Goal: Task Accomplishment & Management: Manage account settings

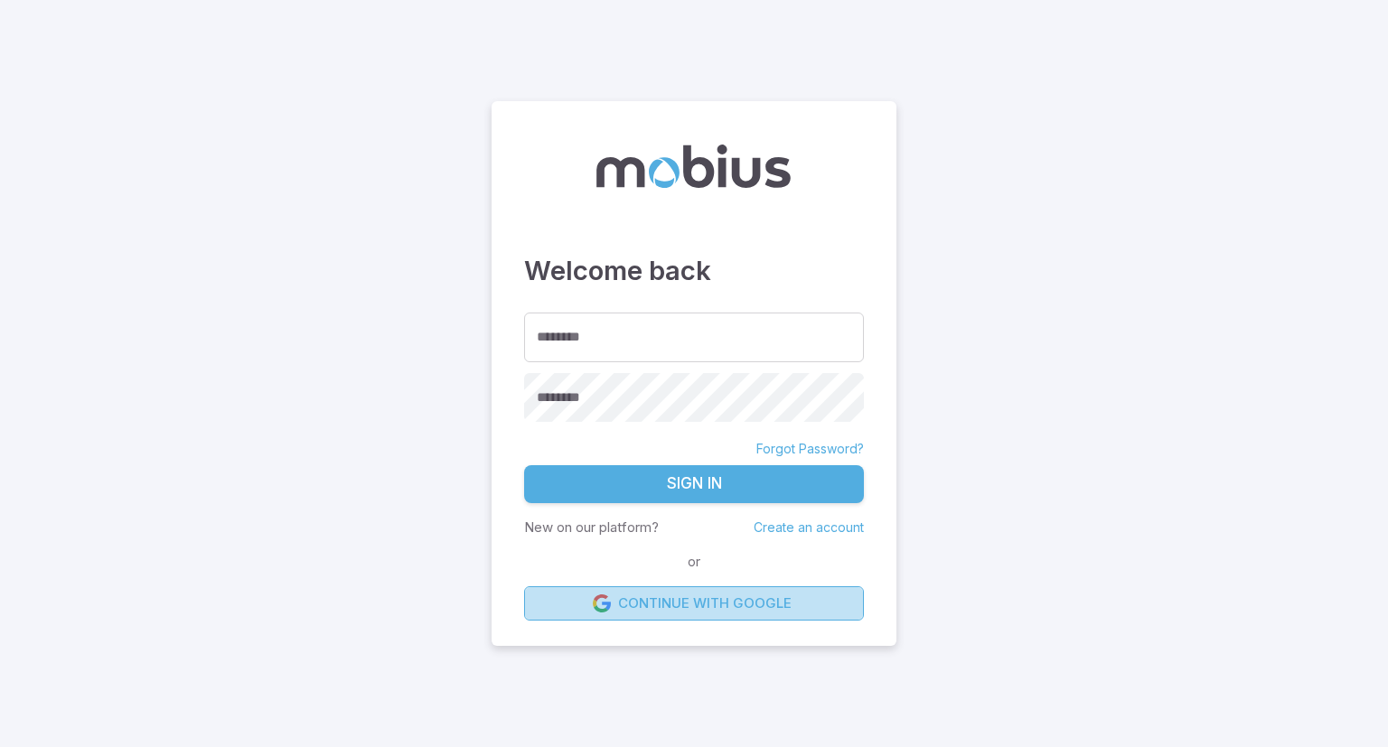
click at [720, 606] on link "Continue with Google" at bounding box center [694, 604] width 340 height 34
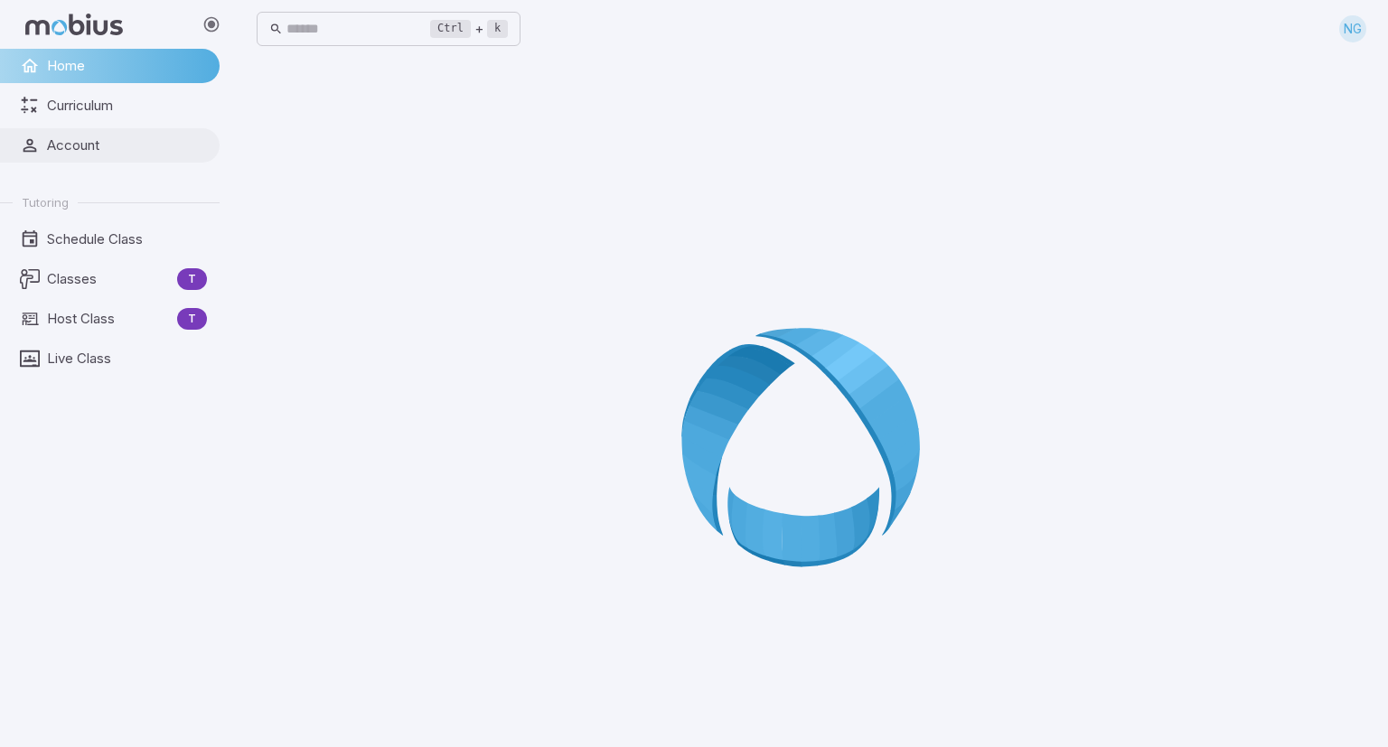
click at [80, 149] on span "Account" at bounding box center [127, 146] width 160 height 20
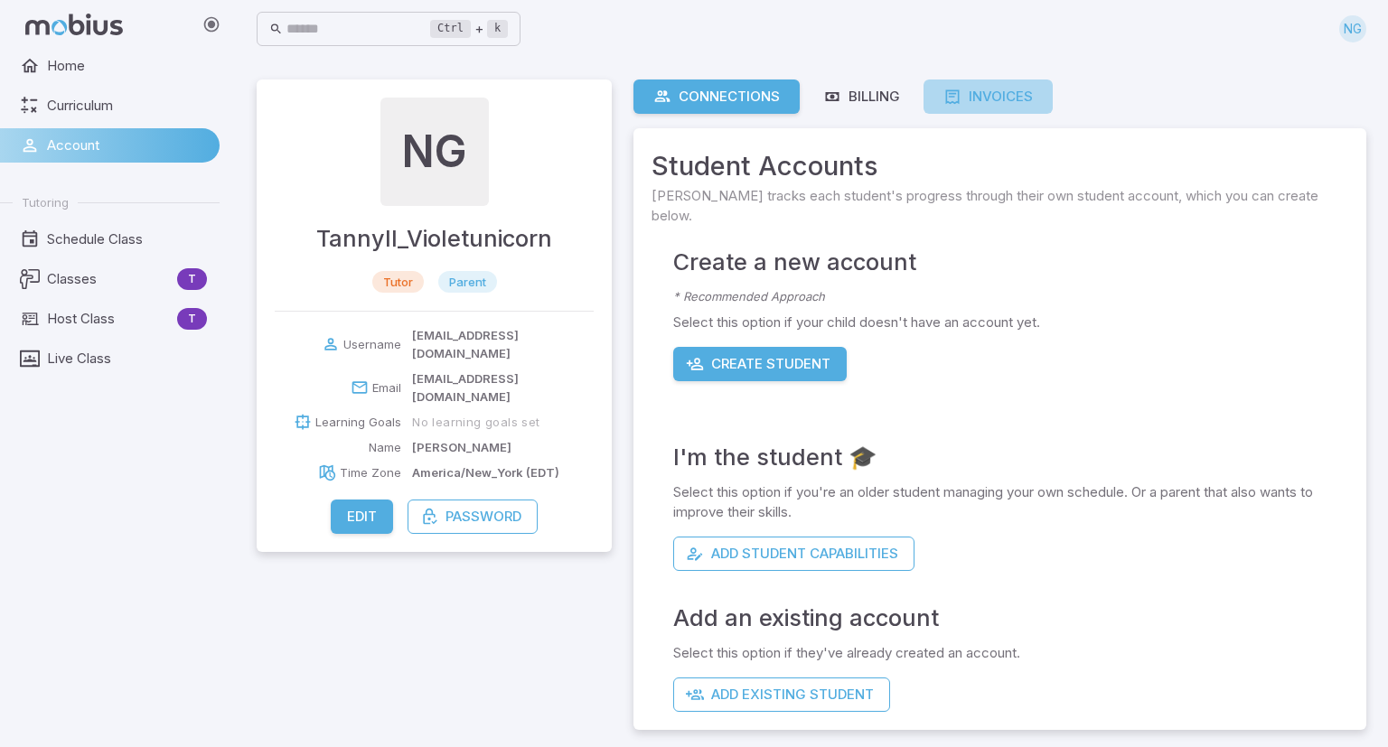
click at [992, 88] on div "Invoices" at bounding box center [988, 97] width 89 height 20
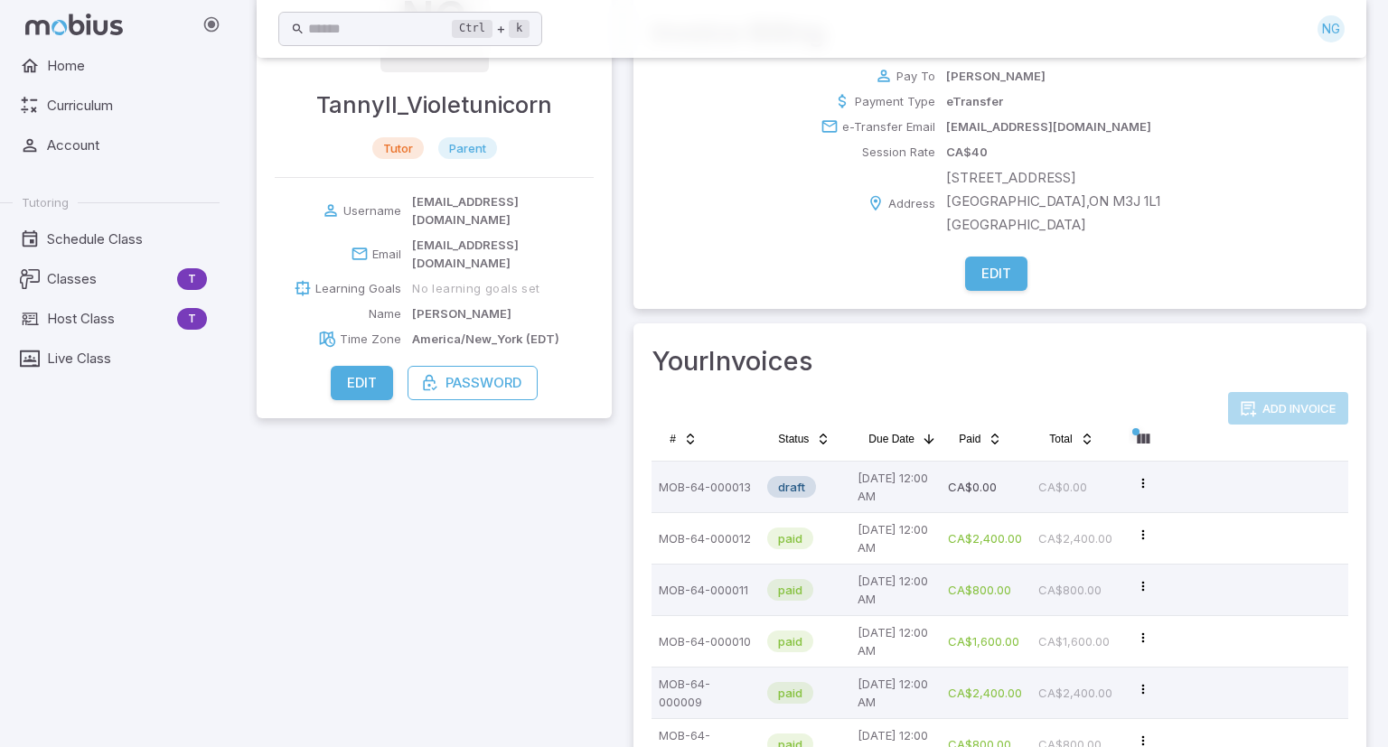
scroll to position [134, 0]
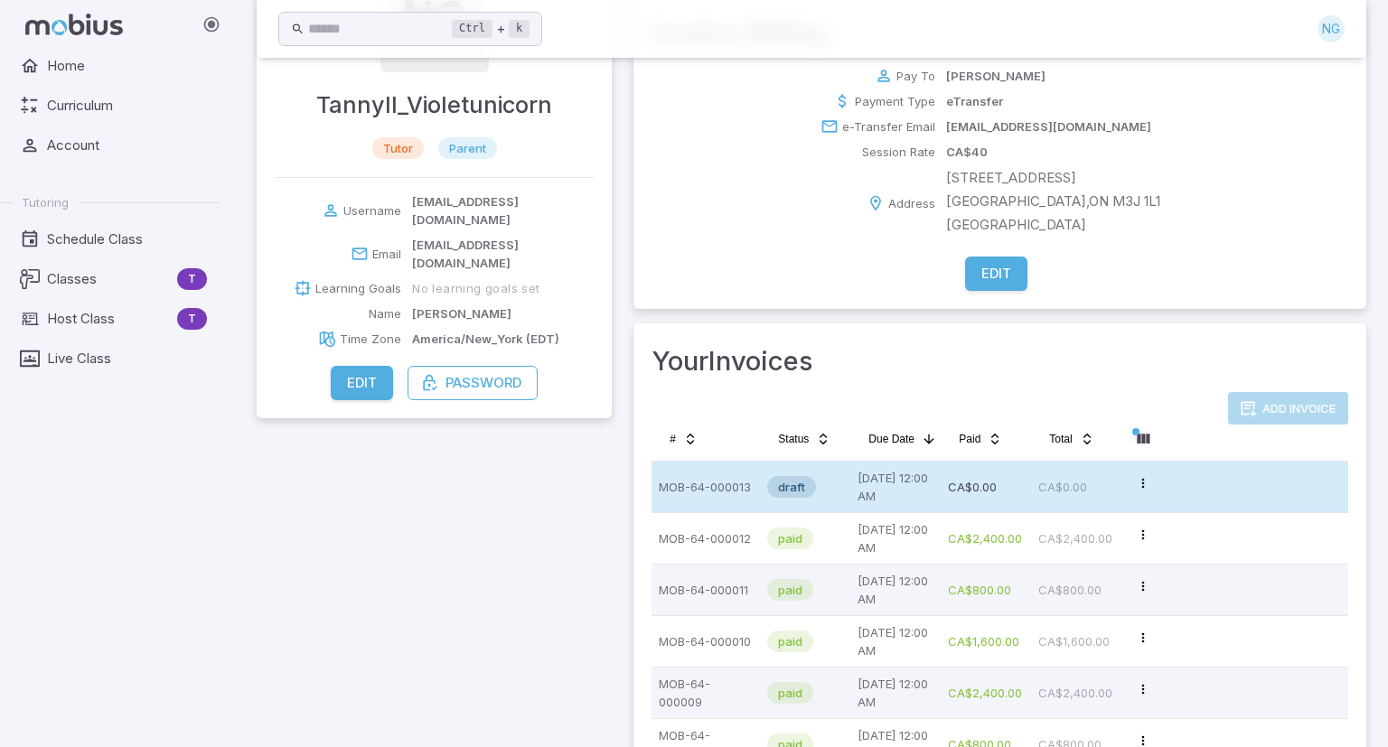
click at [1077, 488] on p "CA$0.00" at bounding box center [1076, 487] width 76 height 36
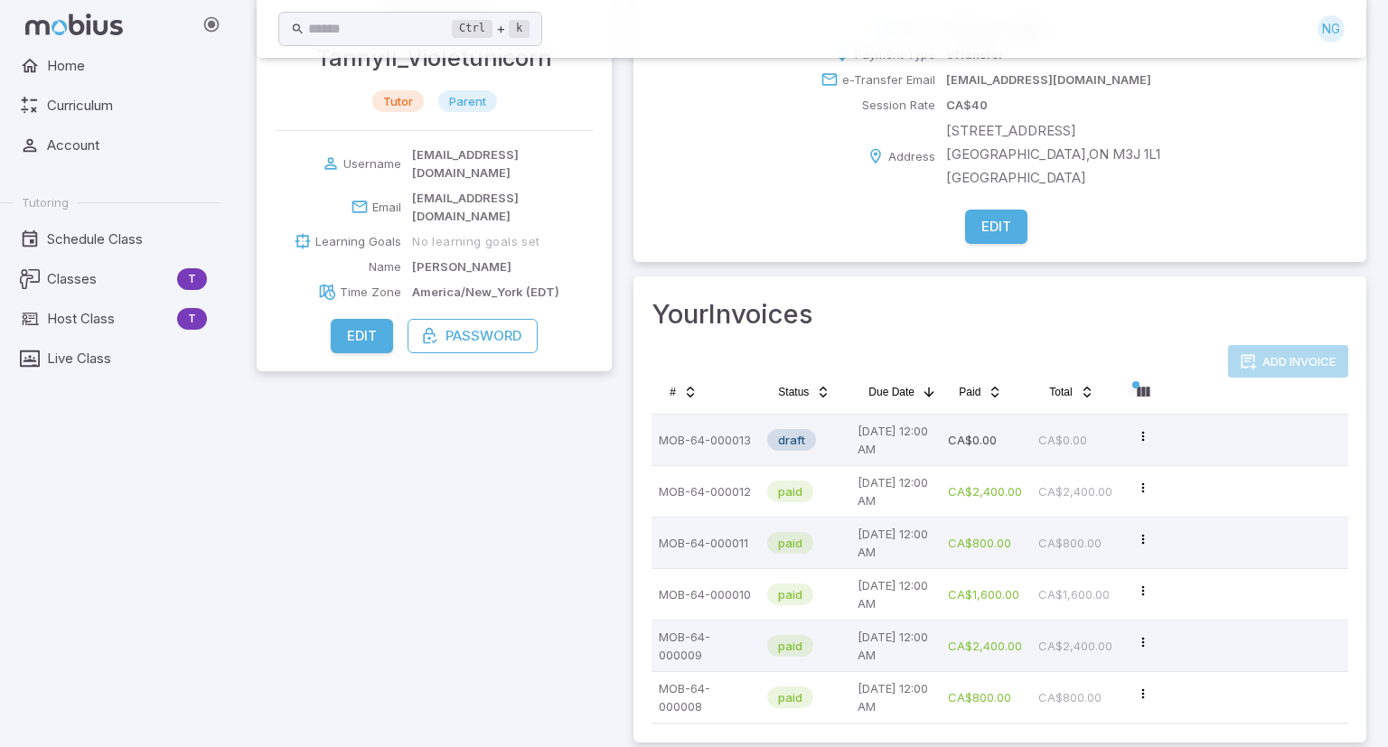
scroll to position [183, 0]
